Goal: Information Seeking & Learning: Check status

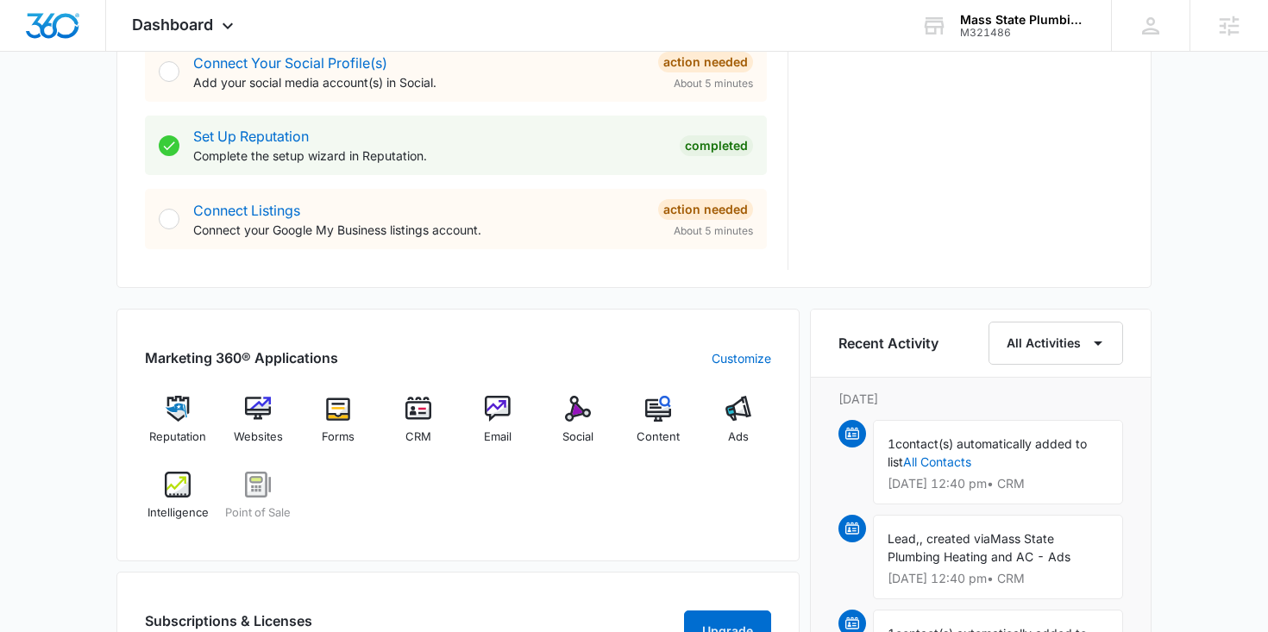
scroll to position [817, 0]
click at [734, 409] on img at bounding box center [738, 408] width 26 height 26
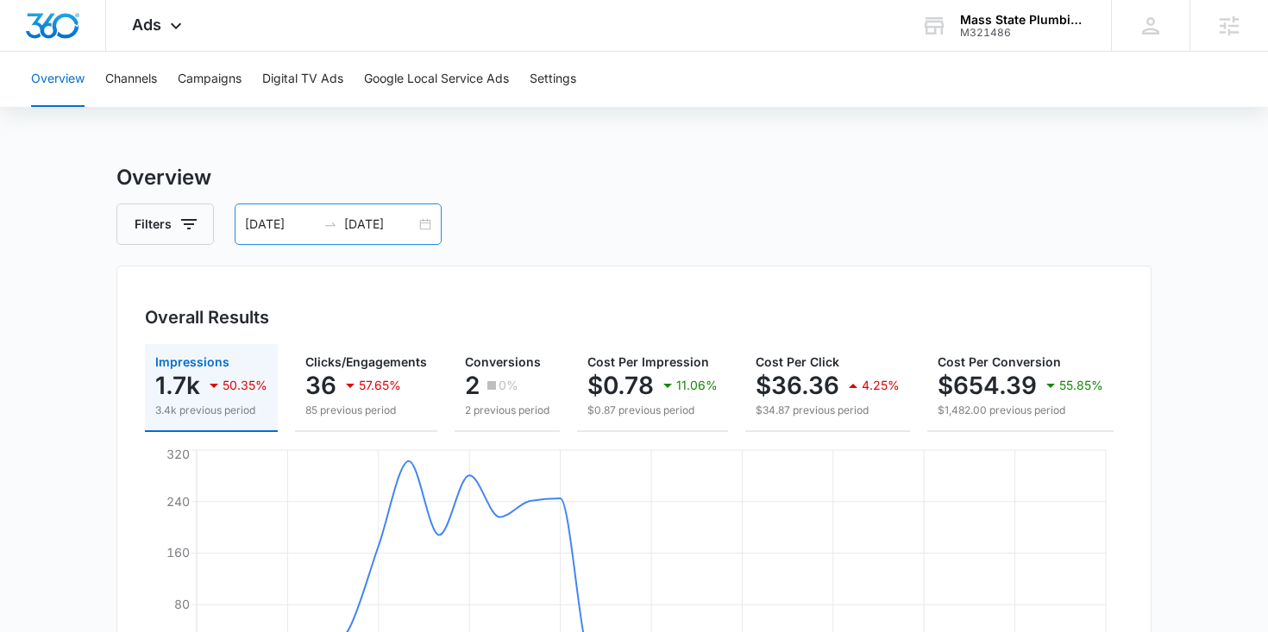
click at [424, 223] on div "[DATE] [DATE]" at bounding box center [338, 224] width 207 height 41
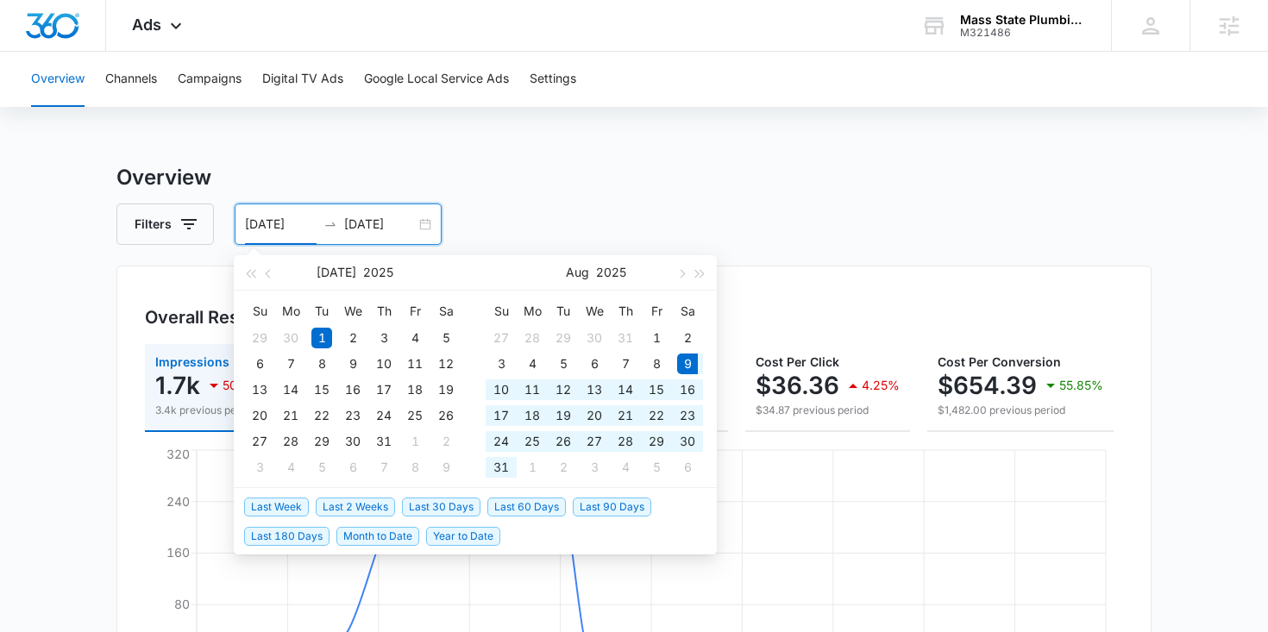
click at [542, 508] on span "Last 60 Days" at bounding box center [526, 507] width 79 height 19
type input "[DATE]"
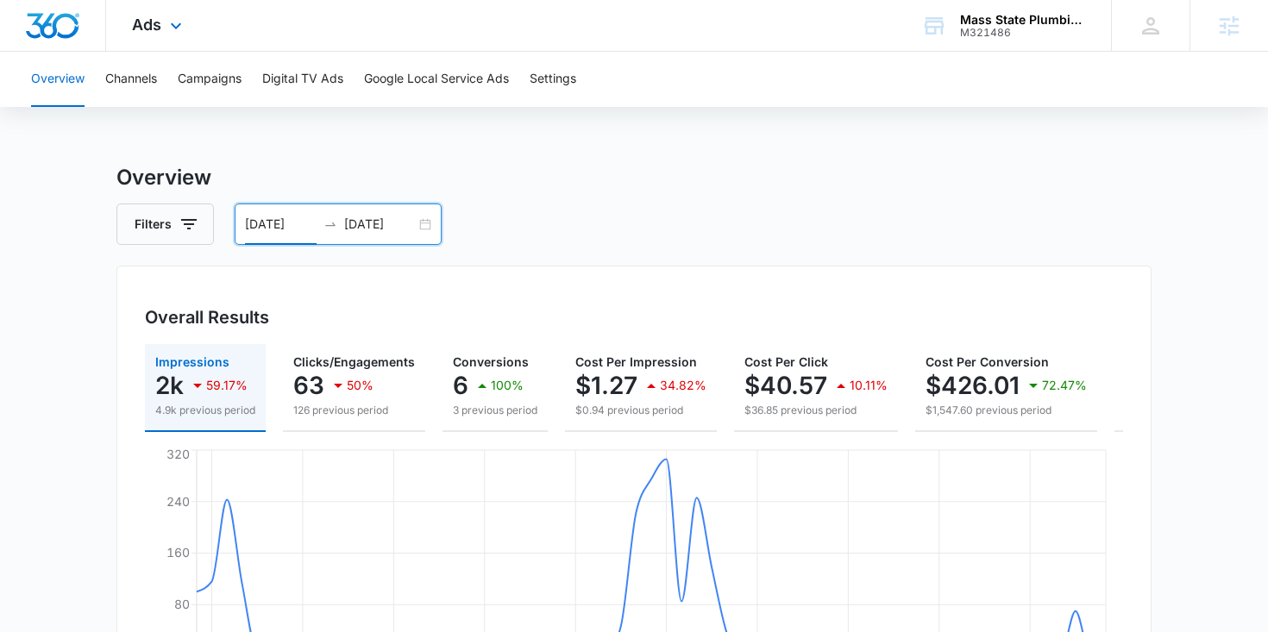
click at [146, 15] on div "Ads Apps Reputation Websites Forms CRM Email Social POS Content Ads Intelligenc…" at bounding box center [159, 25] width 106 height 51
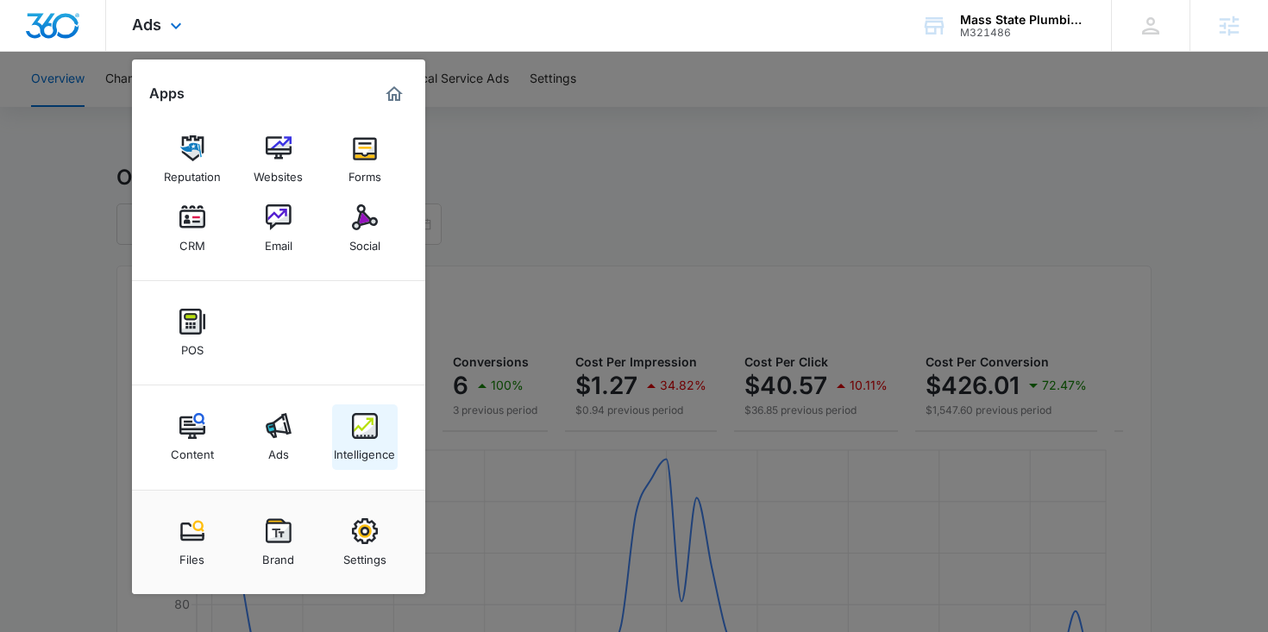
click at [380, 456] on div "Intelligence" at bounding box center [364, 450] width 61 height 22
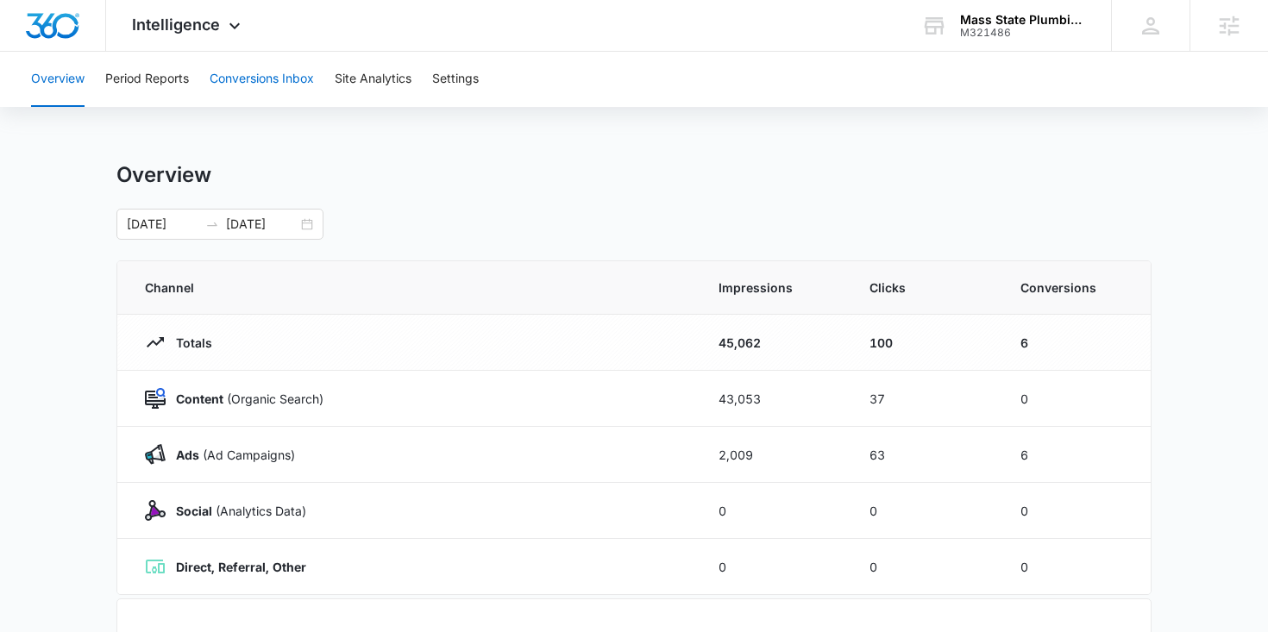
click at [258, 91] on button "Conversions Inbox" at bounding box center [262, 79] width 104 height 55
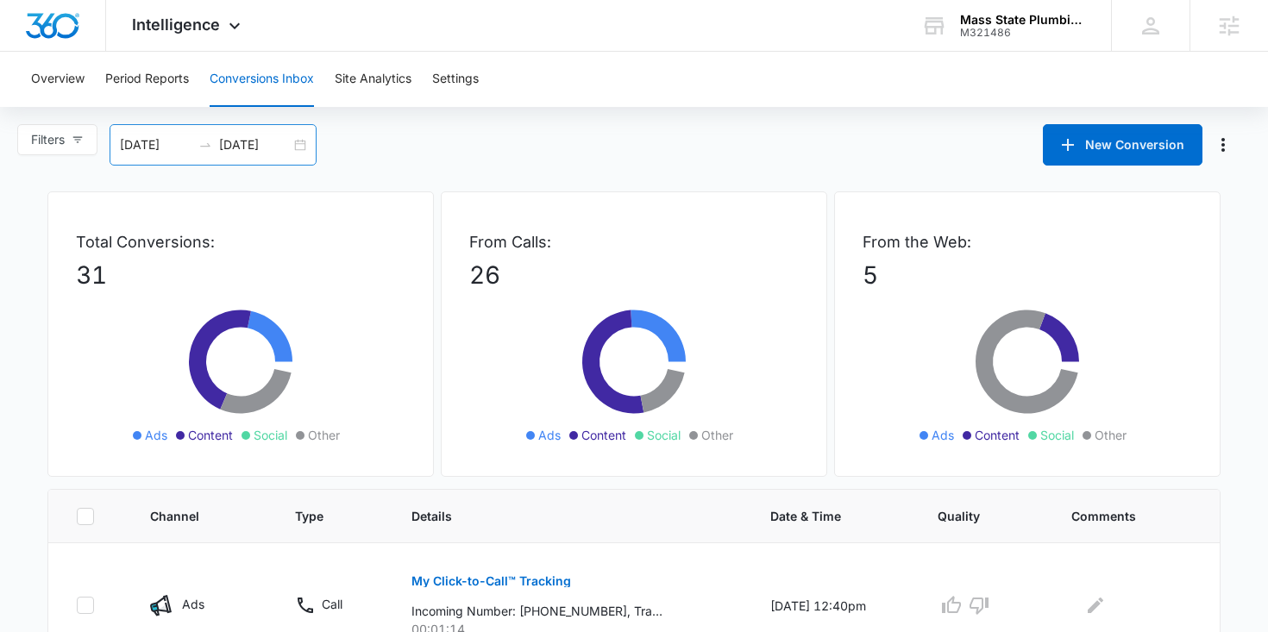
click at [301, 149] on div "[DATE] [DATE]" at bounding box center [213, 144] width 207 height 41
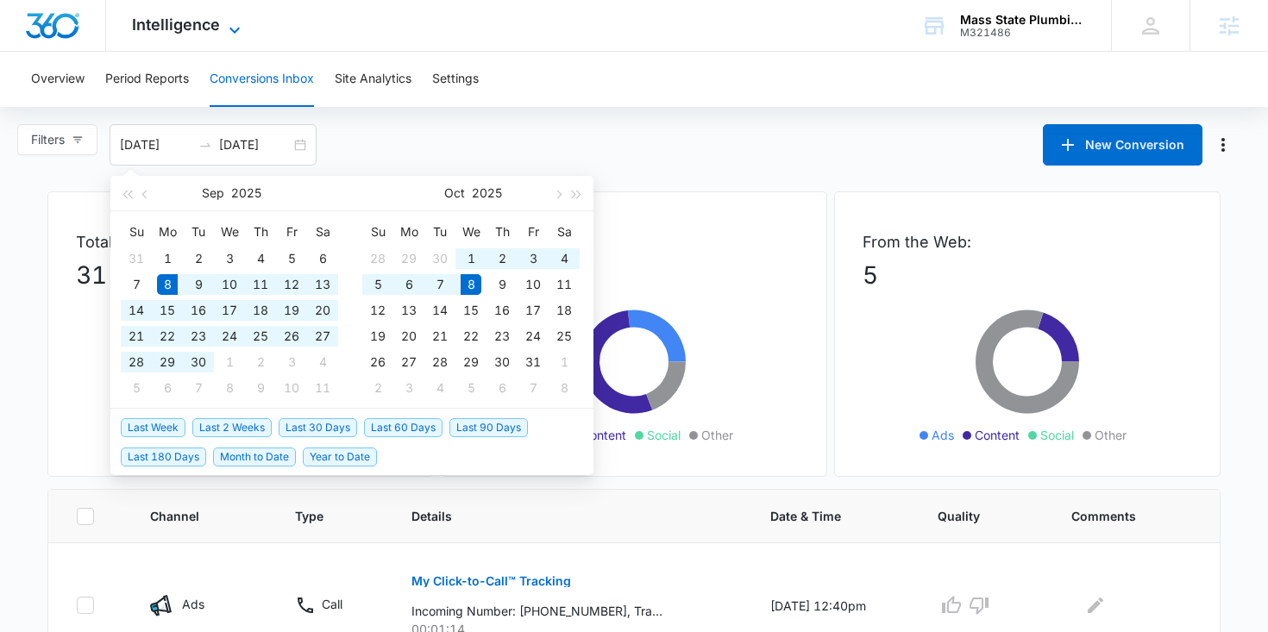
click at [203, 28] on span "Intelligence" at bounding box center [176, 25] width 88 height 18
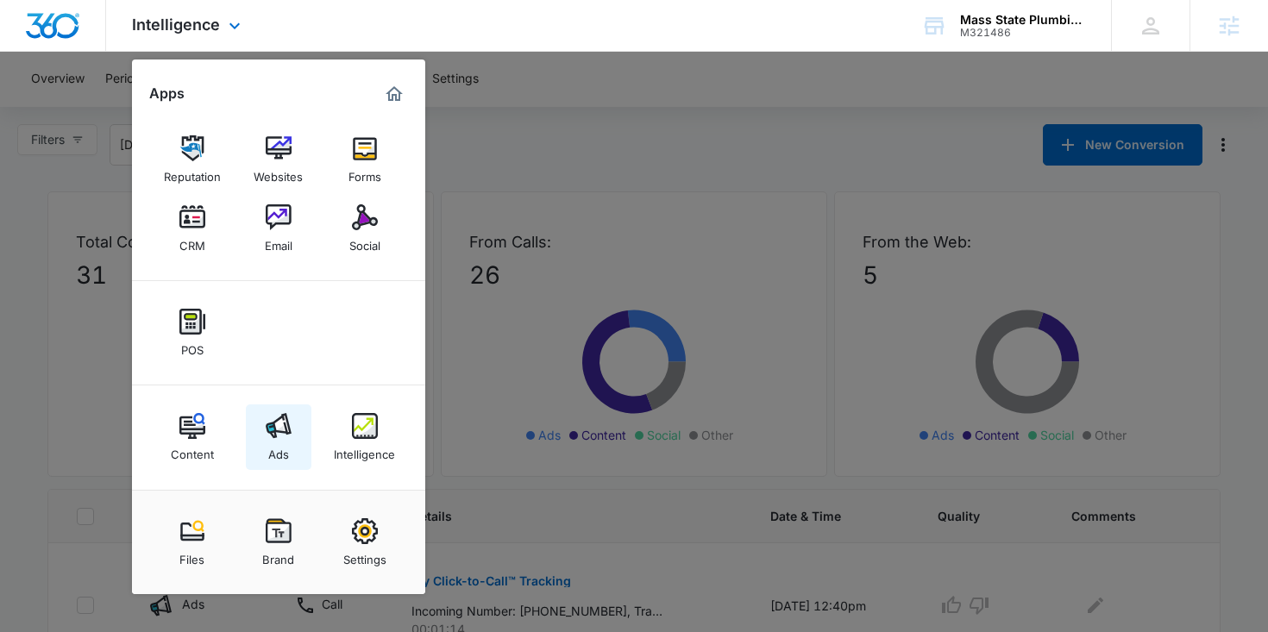
click at [293, 424] on link "Ads" at bounding box center [279, 438] width 66 height 66
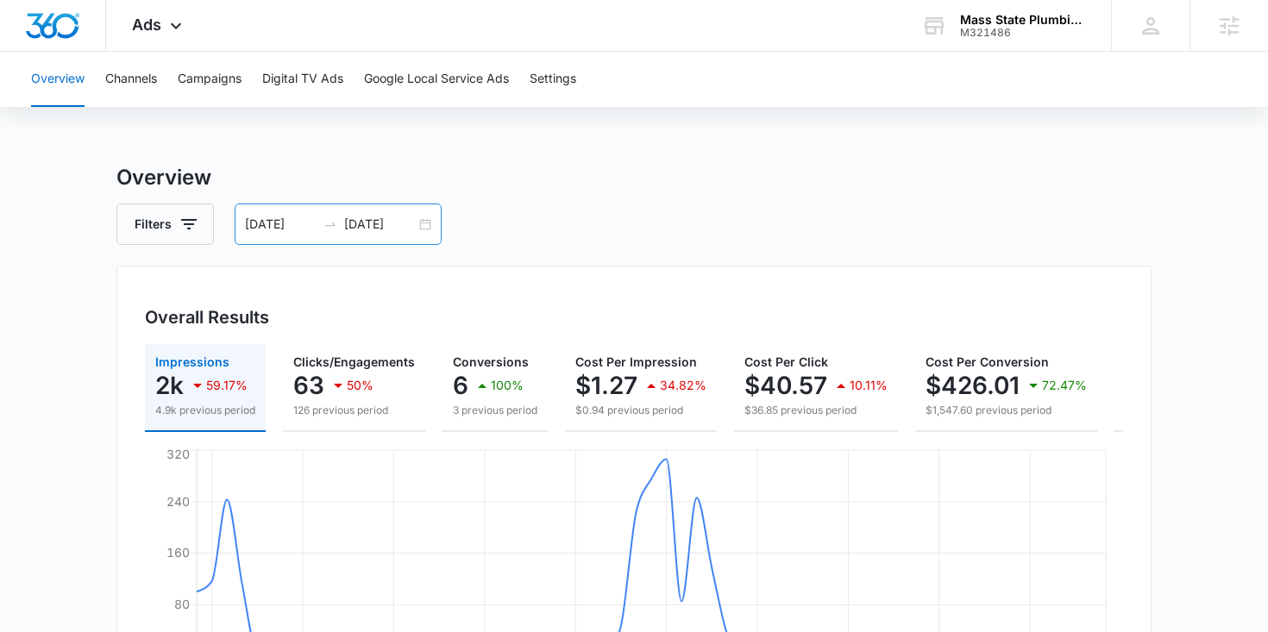
click at [421, 223] on div "[DATE] [DATE]" at bounding box center [338, 224] width 207 height 41
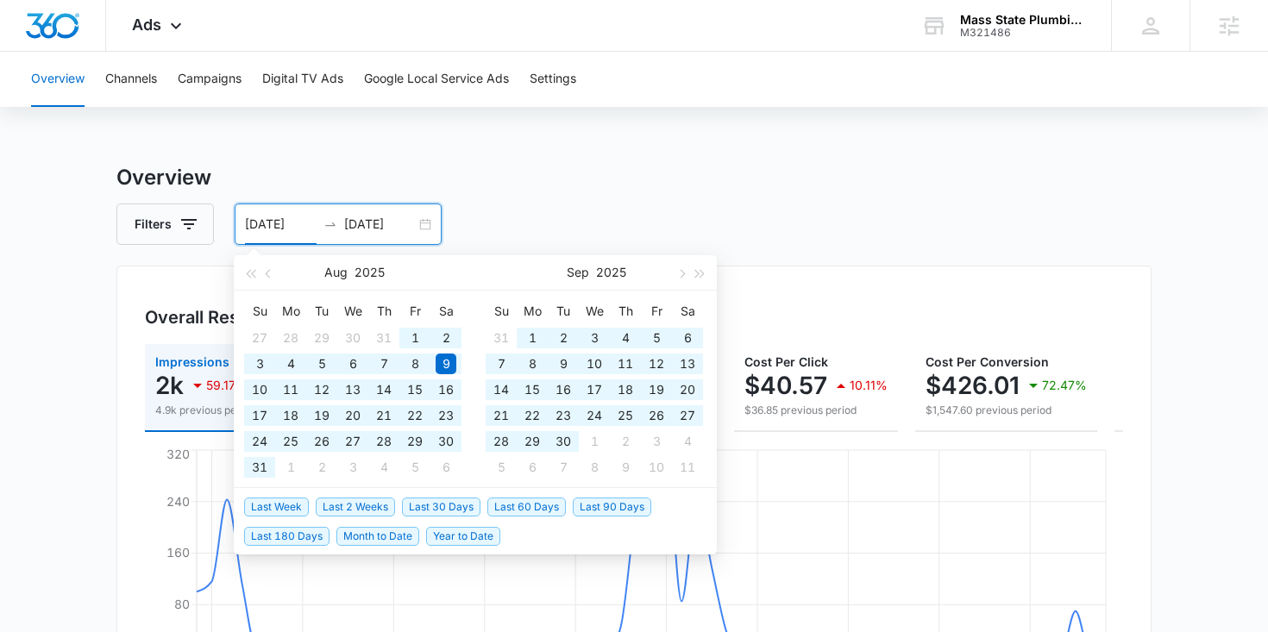
click at [309, 532] on span "Last 180 Days" at bounding box center [286, 536] width 85 height 19
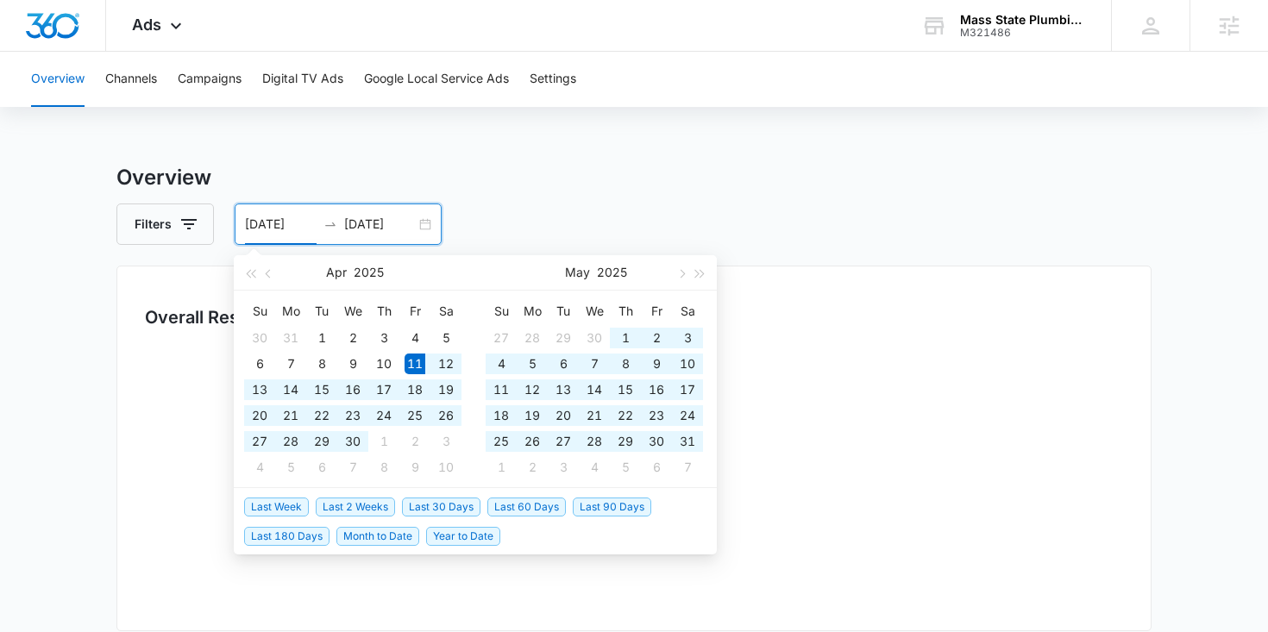
type input "[DATE]"
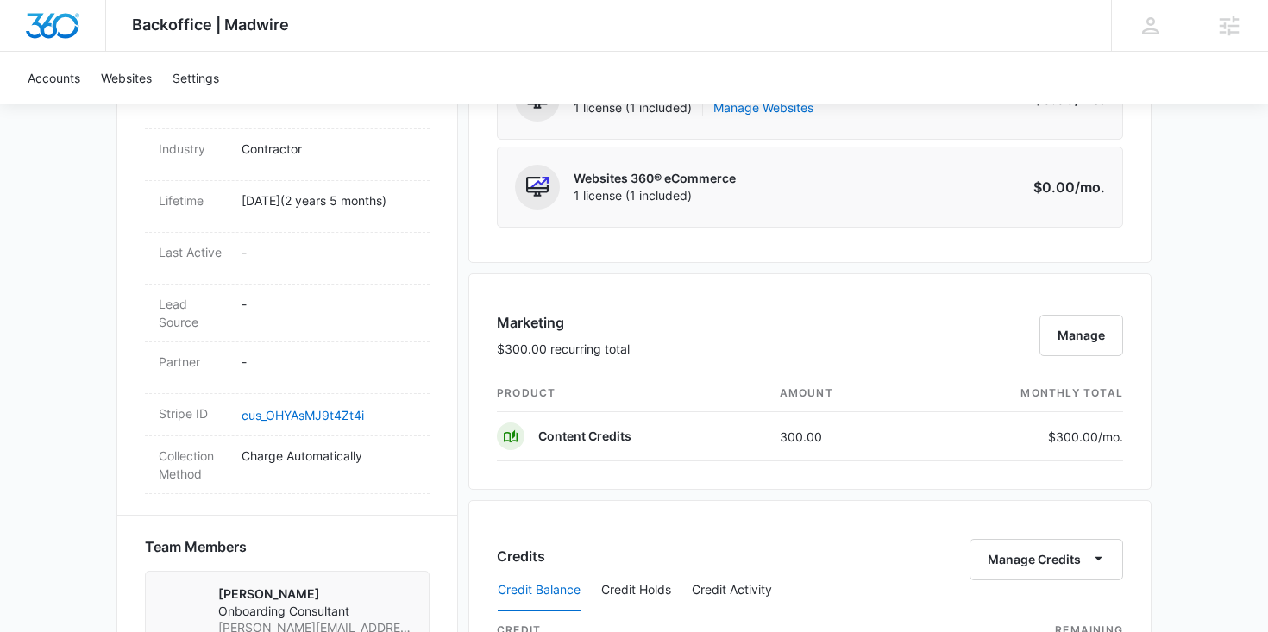
scroll to position [237, 0]
